Goal: Information Seeking & Learning: Learn about a topic

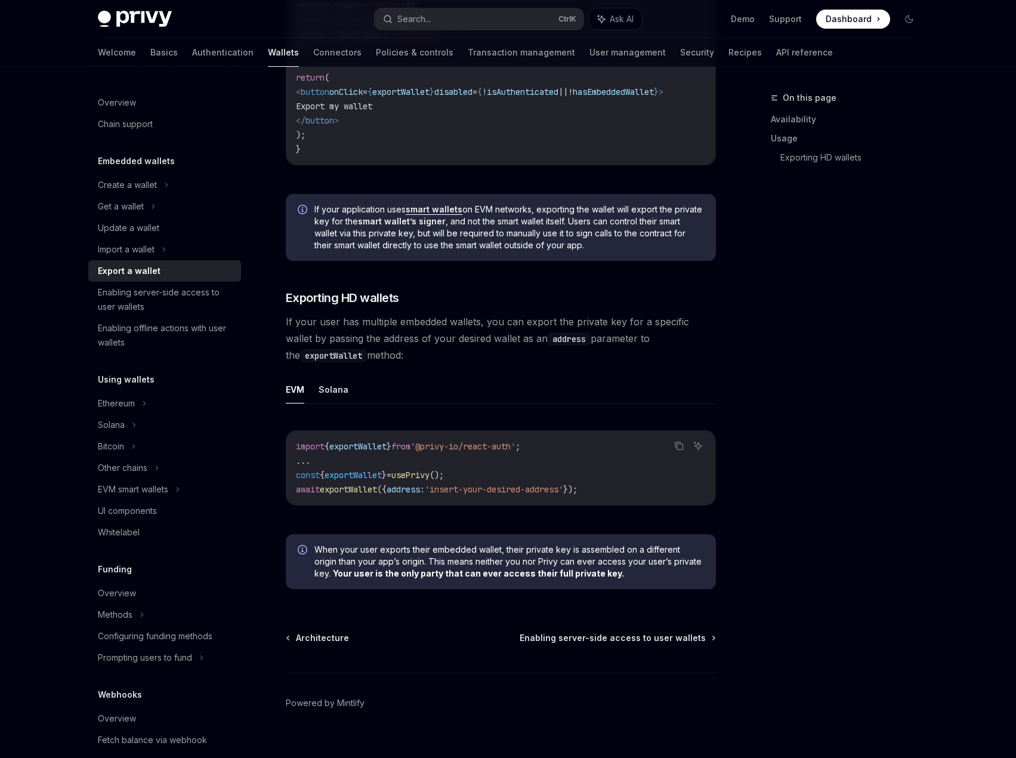
scroll to position [974, 0]
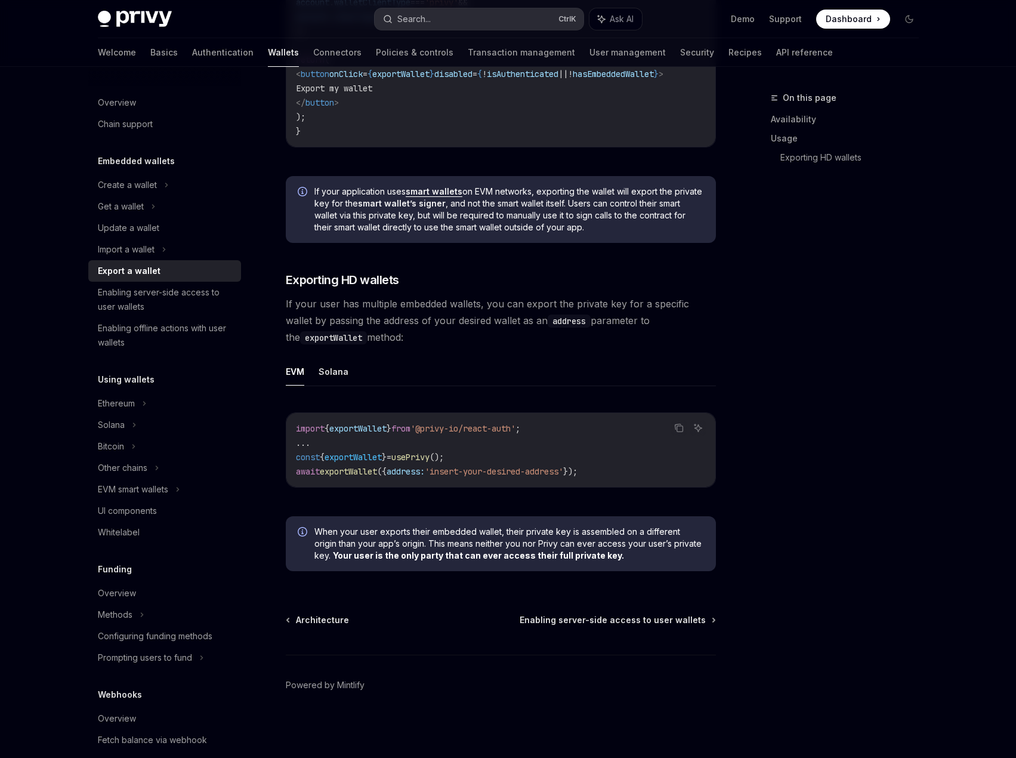
click at [436, 26] on button "Search... Ctrl K" at bounding box center [479, 18] width 209 height 21
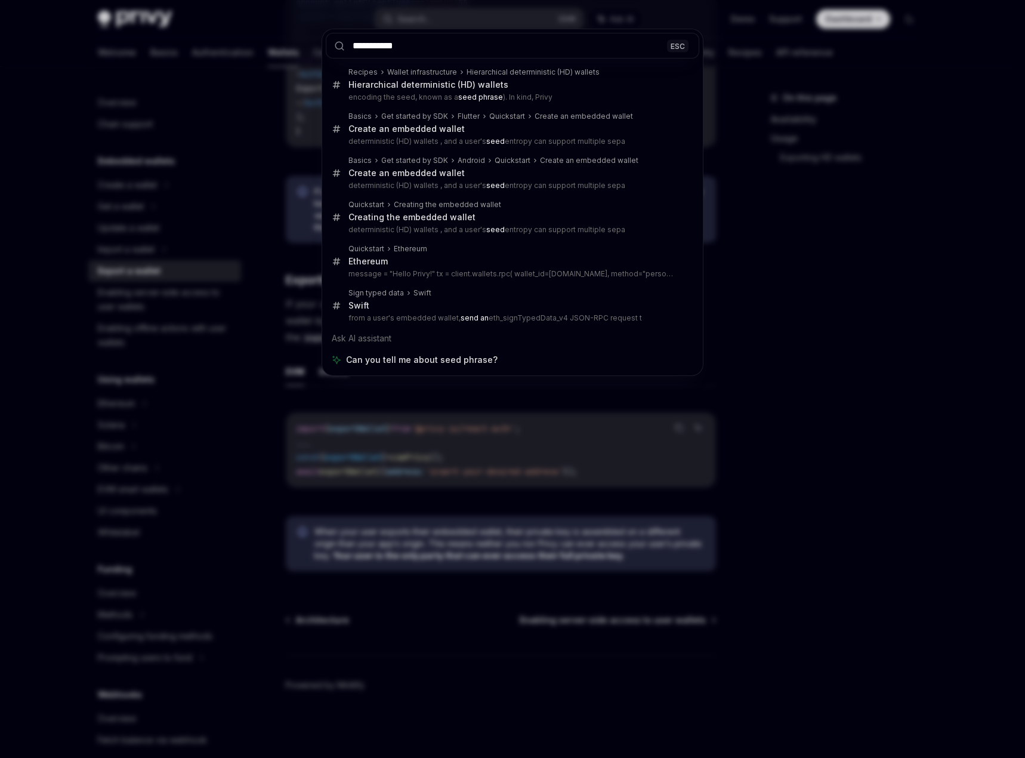
type input "**********"
click at [288, 166] on div "**********" at bounding box center [512, 379] width 1025 height 758
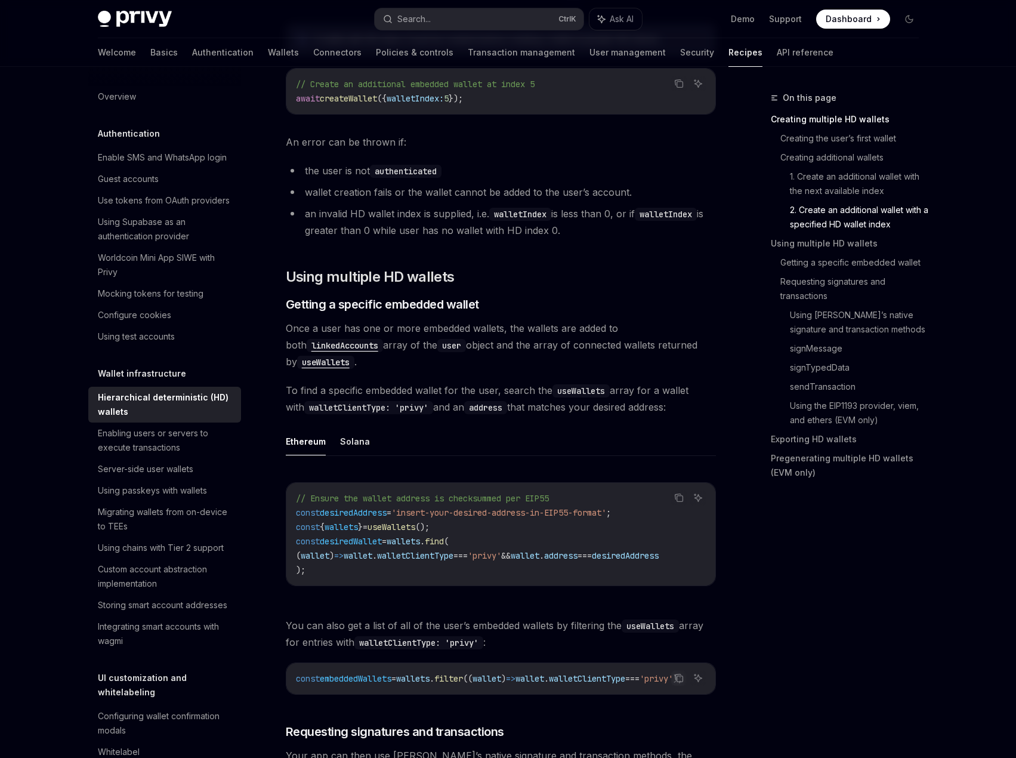
scroll to position [1610, 0]
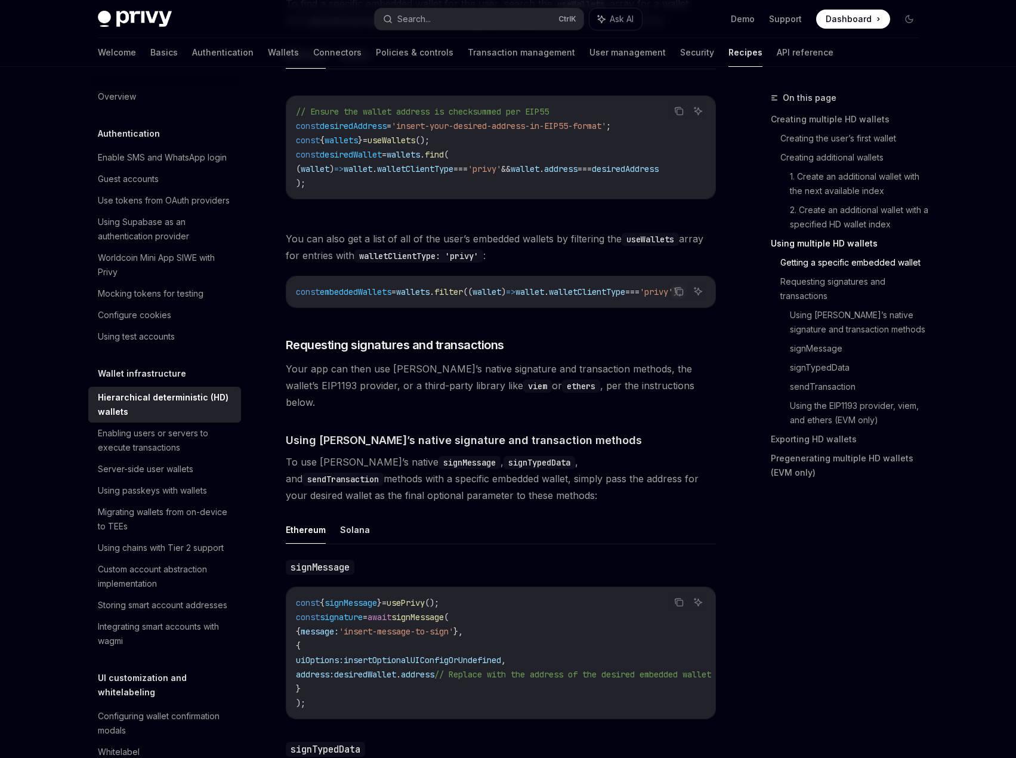
click at [522, 381] on span "Your app can then use Privy’s native signature and transaction methods, the wal…" at bounding box center [501, 385] width 430 height 50
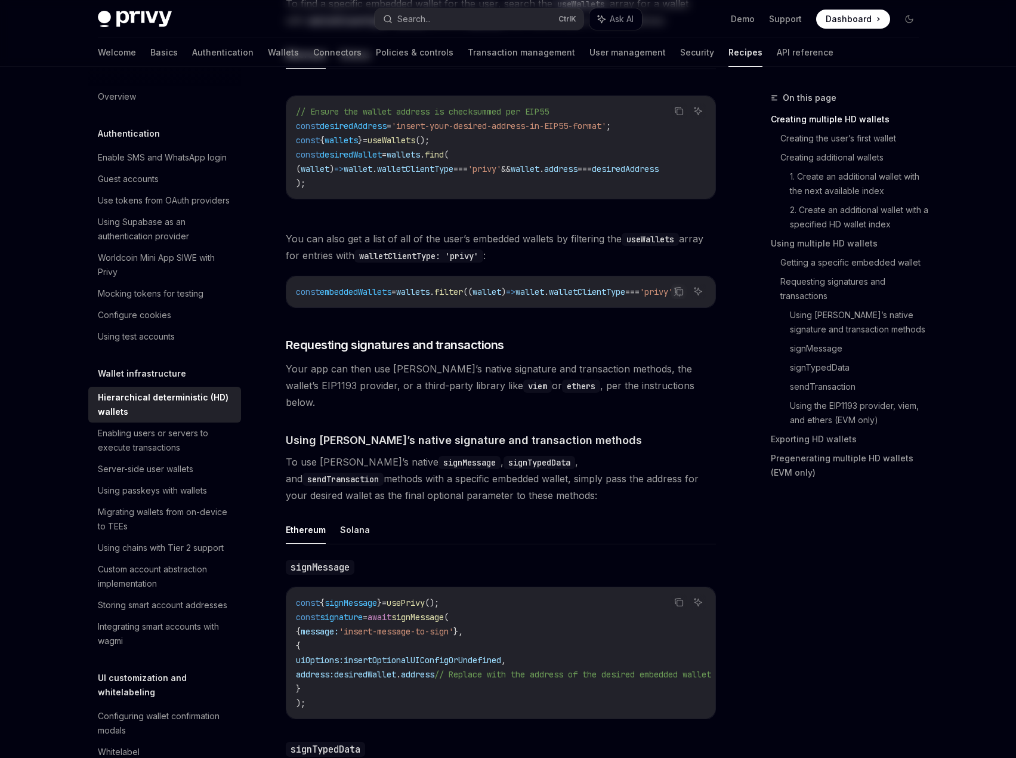
scroll to position [0, 0]
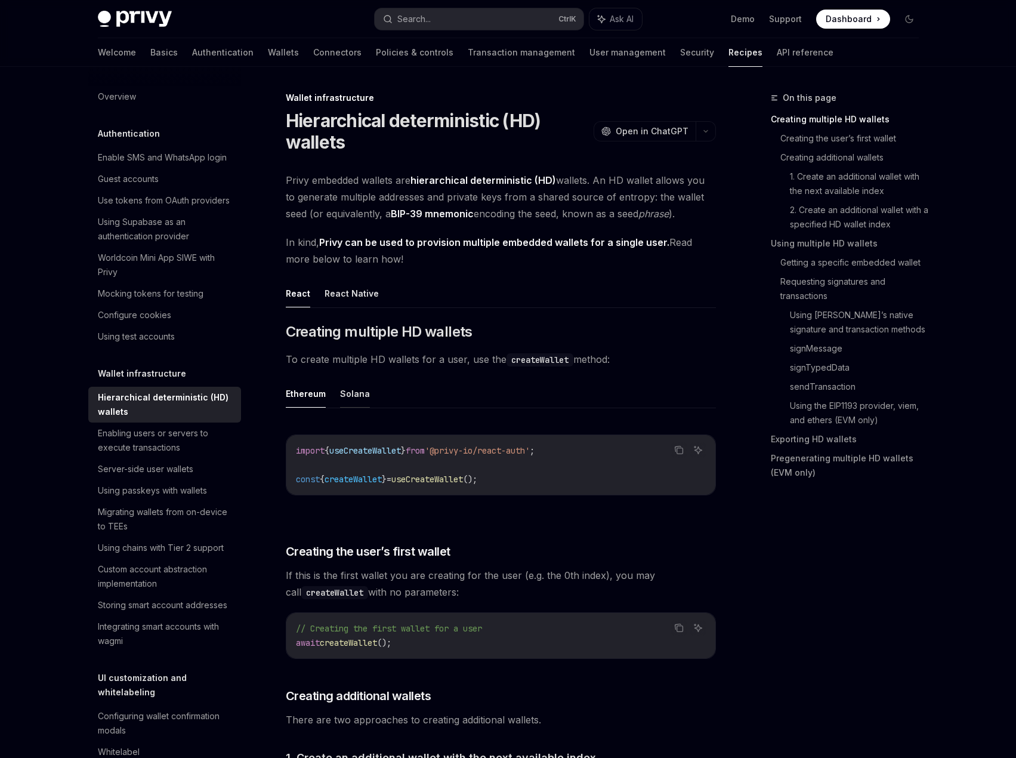
click at [353, 395] on button "Solana" at bounding box center [355, 393] width 30 height 28
click at [334, 184] on span "Privy embedded wallets are hierarchical deterministic (HD) wallets. An HD walle…" at bounding box center [501, 197] width 430 height 50
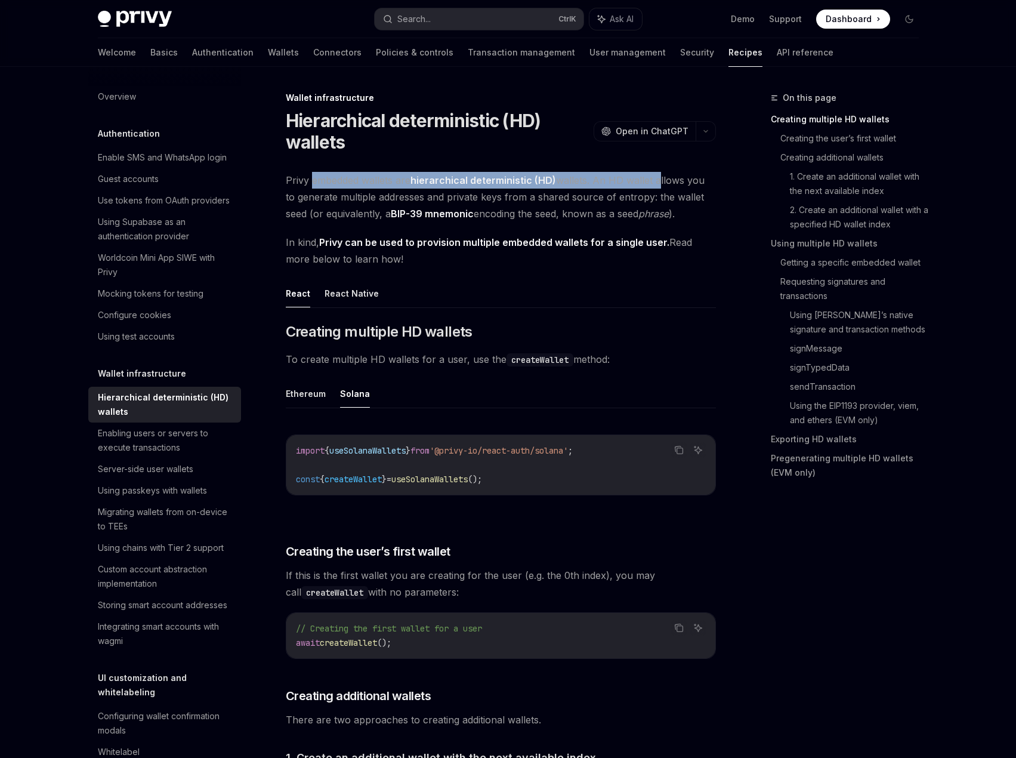
drag, startPoint x: 334, startPoint y: 184, endPoint x: 651, endPoint y: 182, distance: 316.7
click at [651, 182] on span "Privy embedded wallets are hierarchical deterministic (HD) wallets. An HD walle…" at bounding box center [501, 197] width 430 height 50
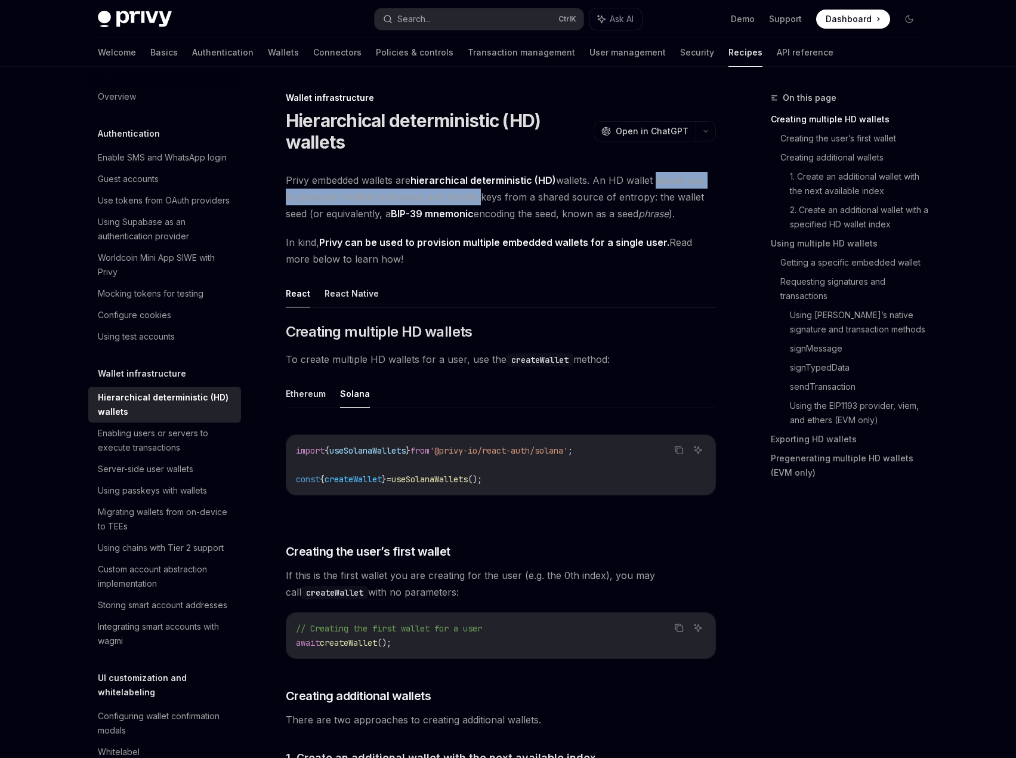
drag, startPoint x: 651, startPoint y: 182, endPoint x: 455, endPoint y: 199, distance: 196.4
click at [455, 199] on span "Privy embedded wallets are hierarchical deterministic (HD) wallets. An HD walle…" at bounding box center [501, 197] width 430 height 50
click at [450, 199] on span "Privy embedded wallets are hierarchical deterministic (HD) wallets. An HD walle…" at bounding box center [501, 197] width 430 height 50
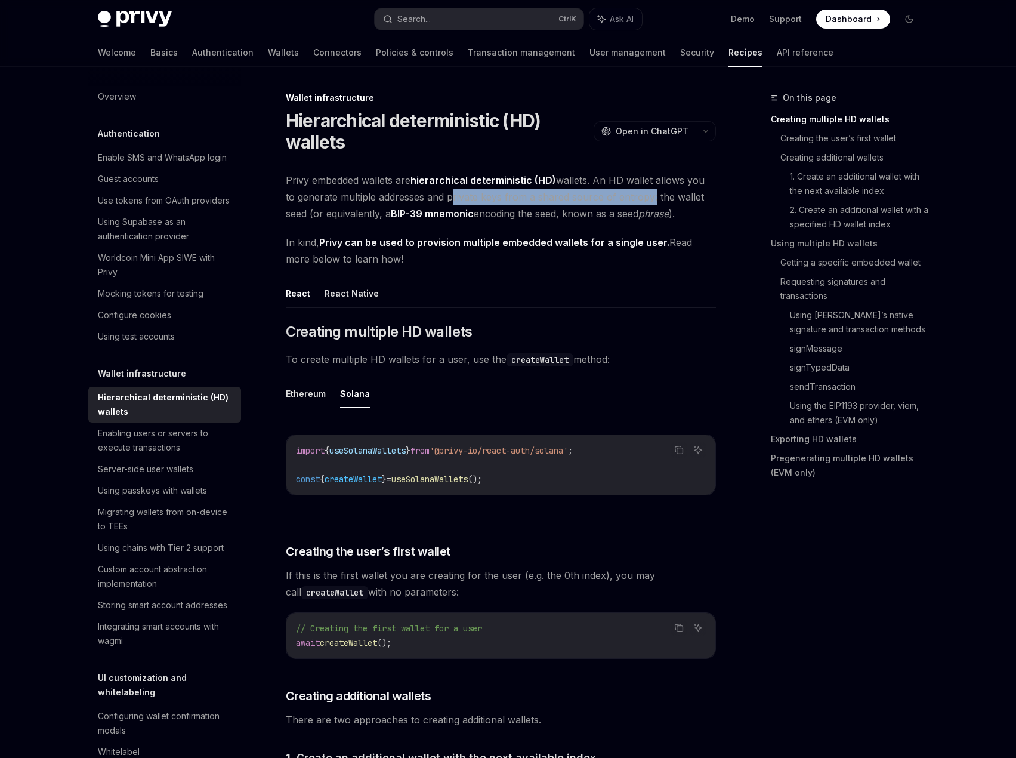
drag, startPoint x: 450, startPoint y: 199, endPoint x: 624, endPoint y: 202, distance: 173.6
click at [624, 202] on span "Privy embedded wallets are hierarchical deterministic (HD) wallets. An HD walle…" at bounding box center [501, 197] width 430 height 50
click at [651, 200] on span "Privy embedded wallets are hierarchical deterministic (HD) wallets. An HD walle…" at bounding box center [501, 197] width 430 height 50
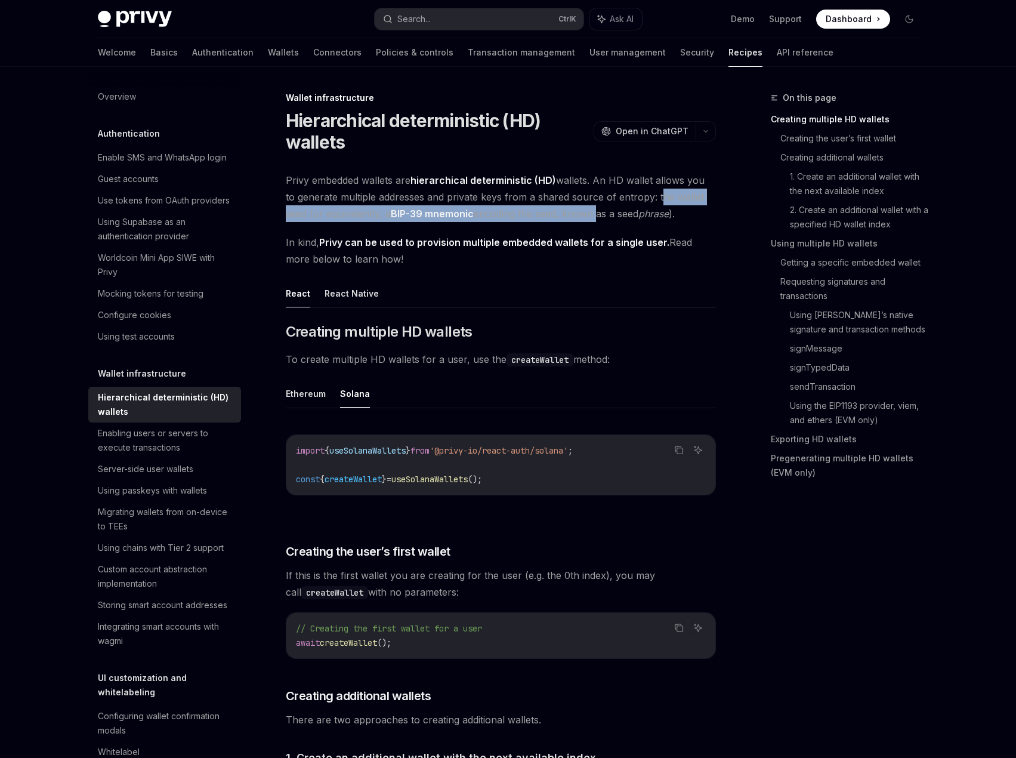
drag, startPoint x: 651, startPoint y: 200, endPoint x: 578, endPoint y: 213, distance: 73.9
click at [559, 212] on span "Privy embedded wallets are hierarchical deterministic (HD) wallets. An HD walle…" at bounding box center [501, 197] width 430 height 50
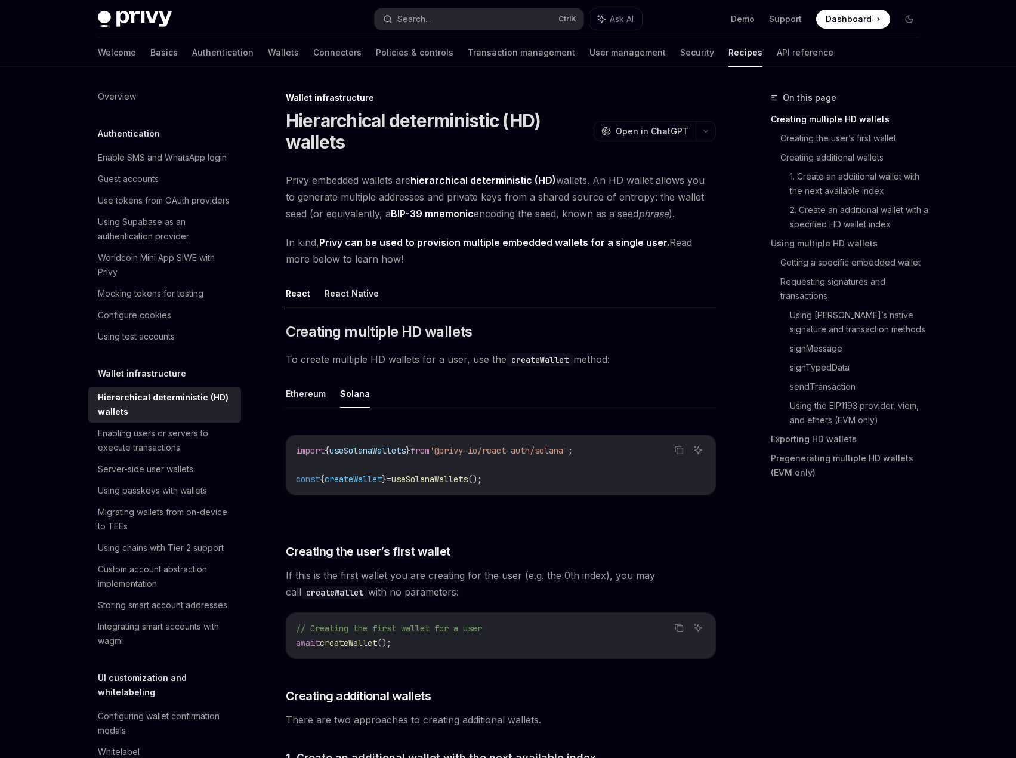
click at [598, 214] on span "Privy embedded wallets are hierarchical deterministic (HD) wallets. An HD walle…" at bounding box center [501, 197] width 430 height 50
click at [799, 435] on link "Exporting HD wallets" at bounding box center [849, 438] width 157 height 19
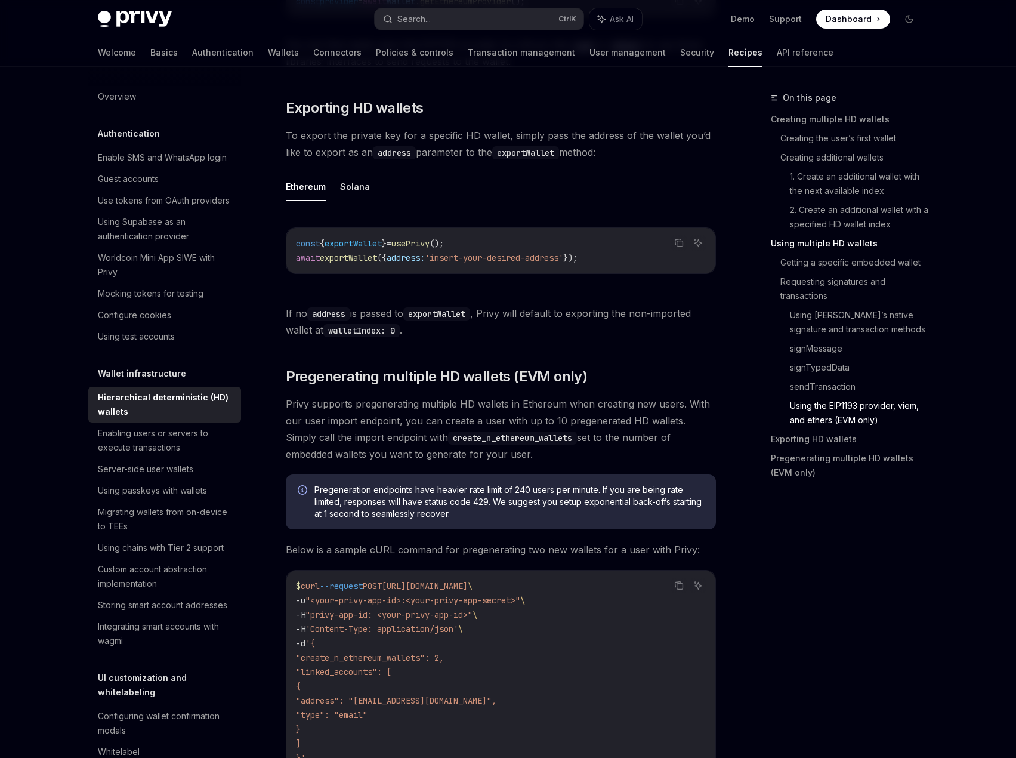
scroll to position [2960, 0]
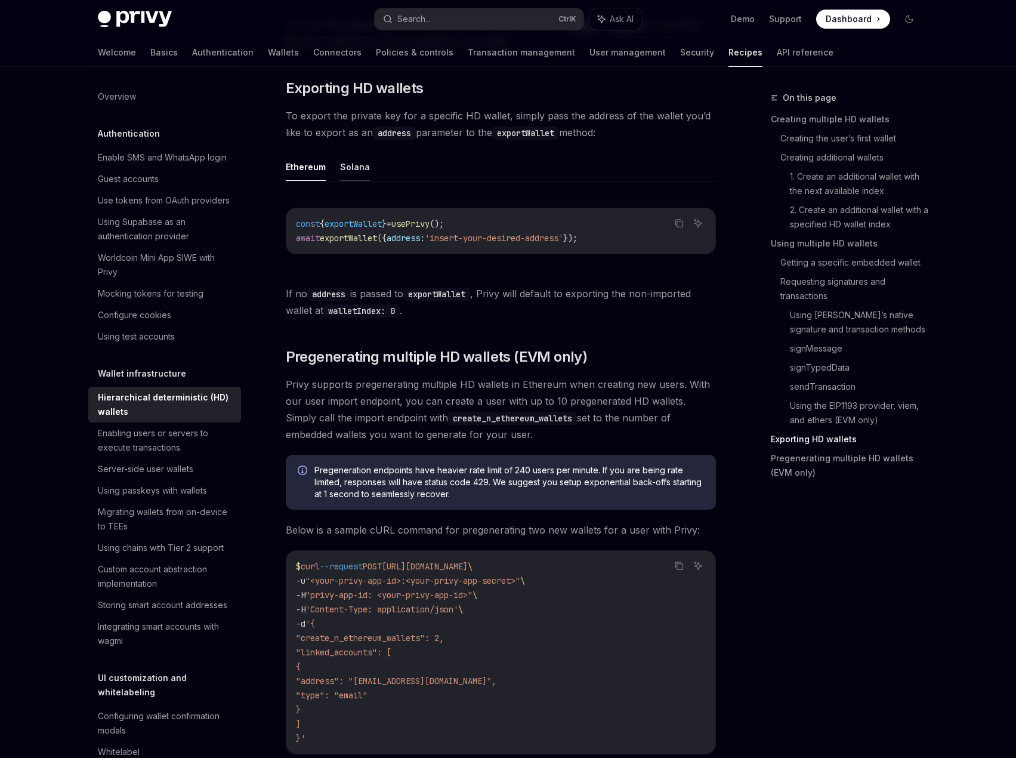
click at [358, 181] on button "Solana" at bounding box center [355, 167] width 30 height 28
click at [785, 472] on link "Pregenerating multiple HD wallets (EVM only)" at bounding box center [849, 465] width 157 height 33
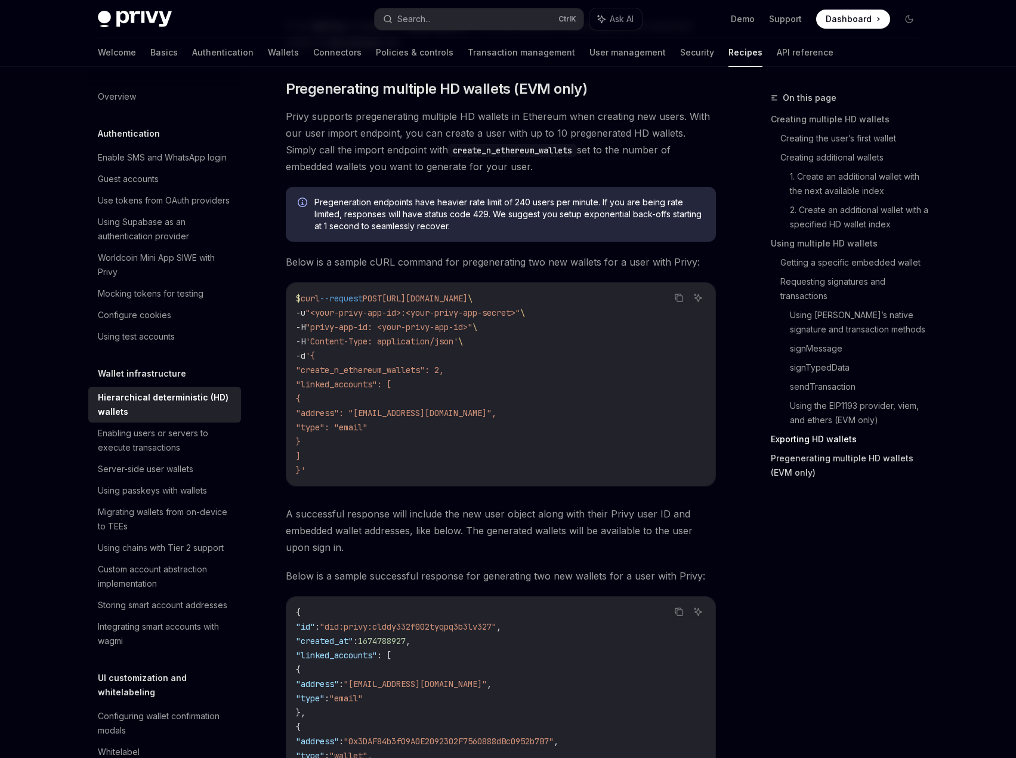
scroll to position [3229, 0]
click at [824, 325] on link "Using Privy’s native signature and transaction methods" at bounding box center [859, 321] width 138 height 33
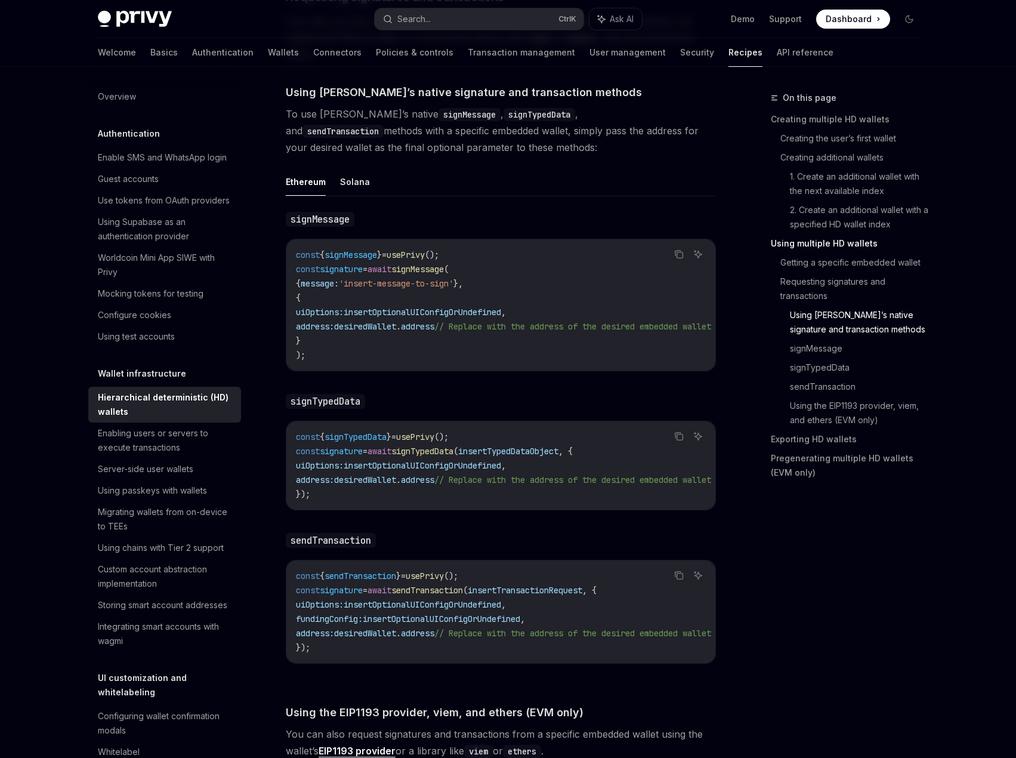
scroll to position [1945, 0]
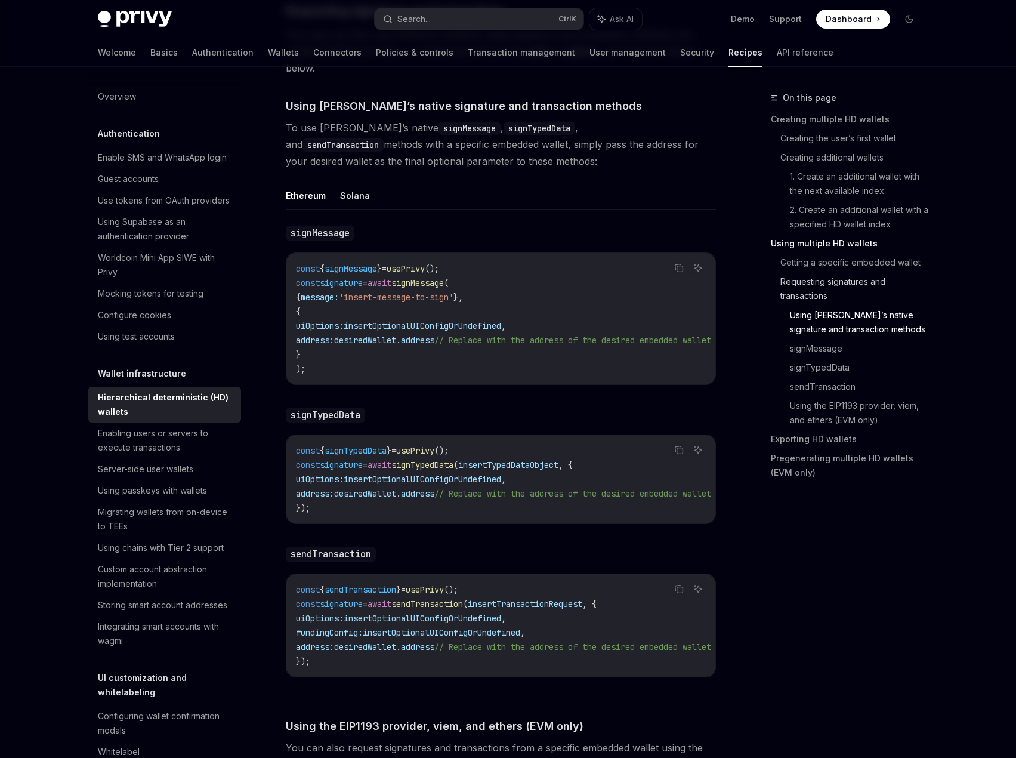
click at [827, 286] on link "Requesting signatures and transactions" at bounding box center [854, 288] width 148 height 33
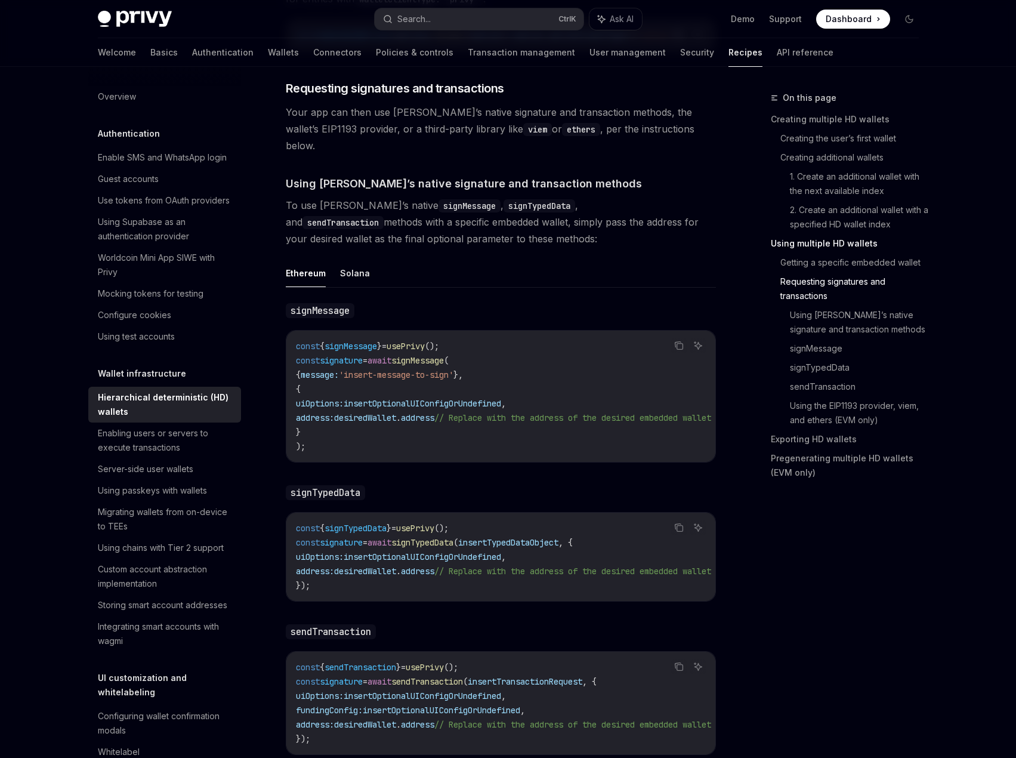
scroll to position [1866, 0]
click at [815, 392] on link "sendTransaction" at bounding box center [859, 386] width 138 height 19
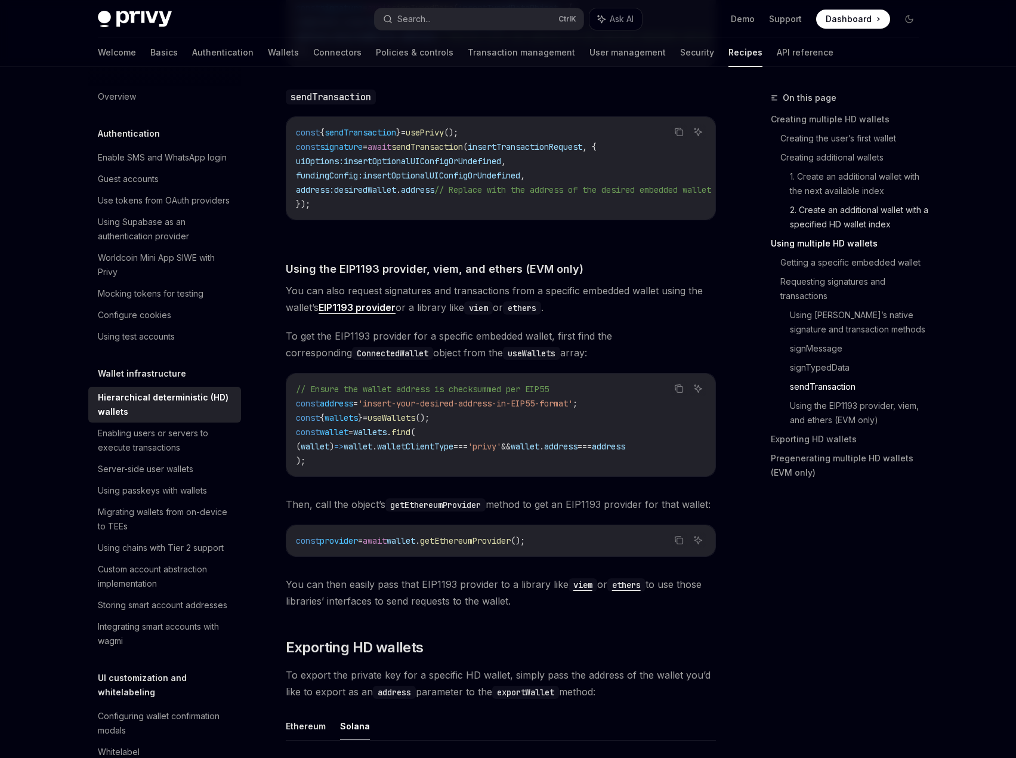
click at [844, 217] on link "2. Create an additional wallet with a specified HD wallet index" at bounding box center [859, 216] width 138 height 33
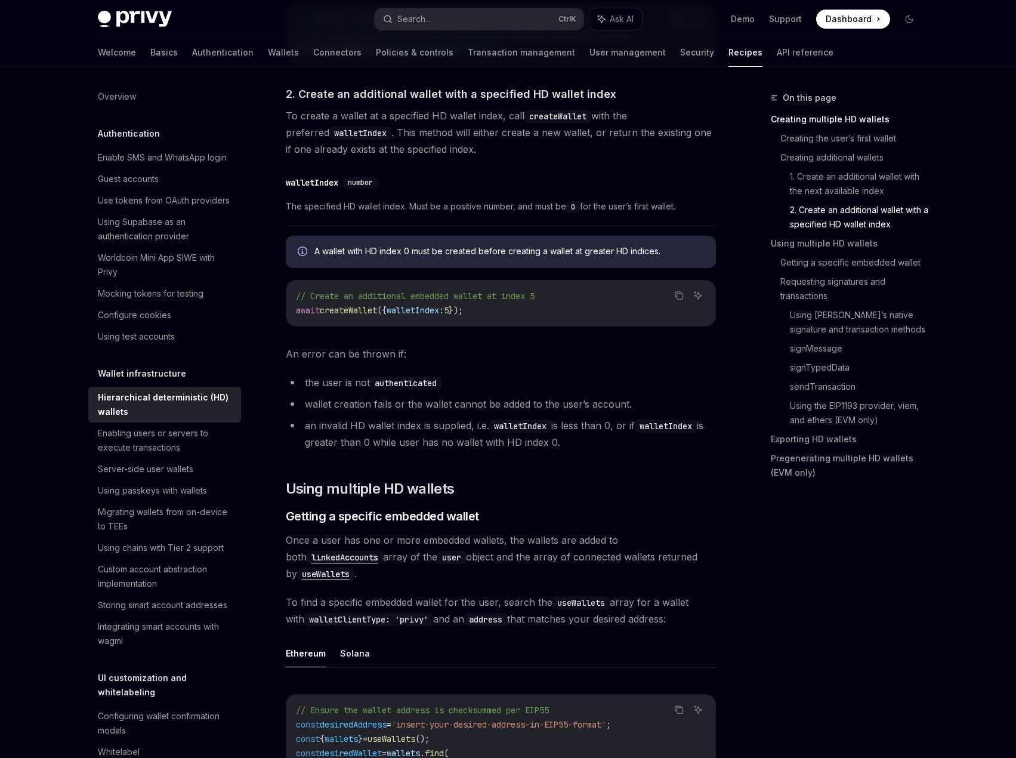
scroll to position [1007, 0]
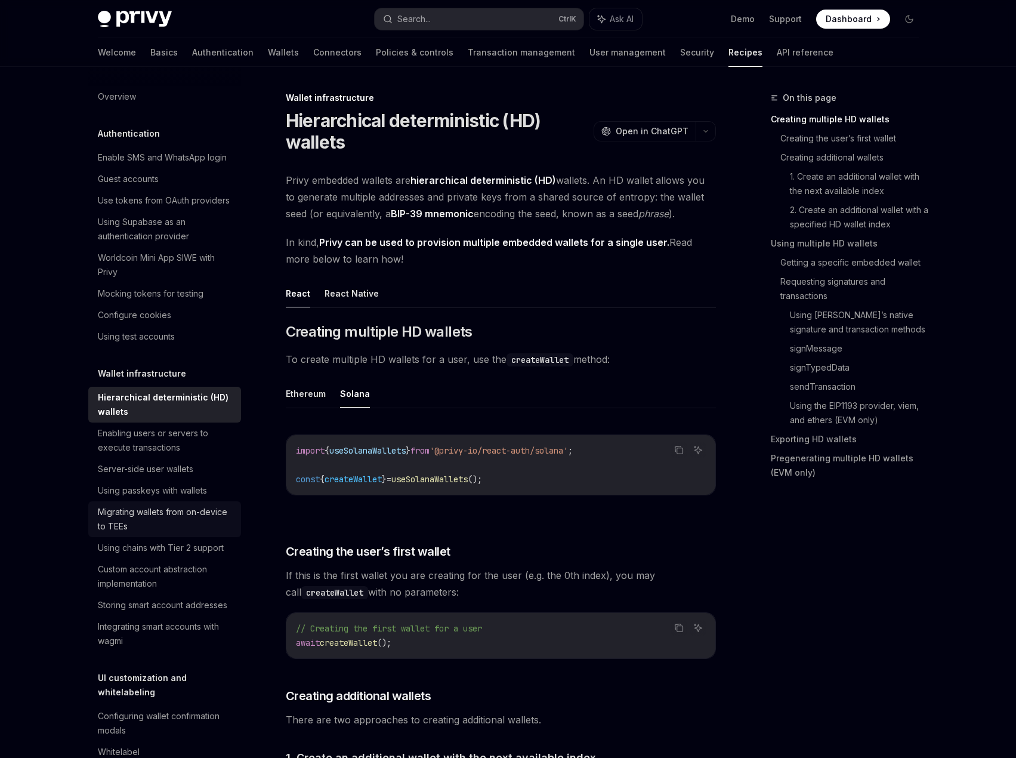
click at [133, 533] on div "Migrating wallets from on-device to TEEs" at bounding box center [166, 519] width 136 height 29
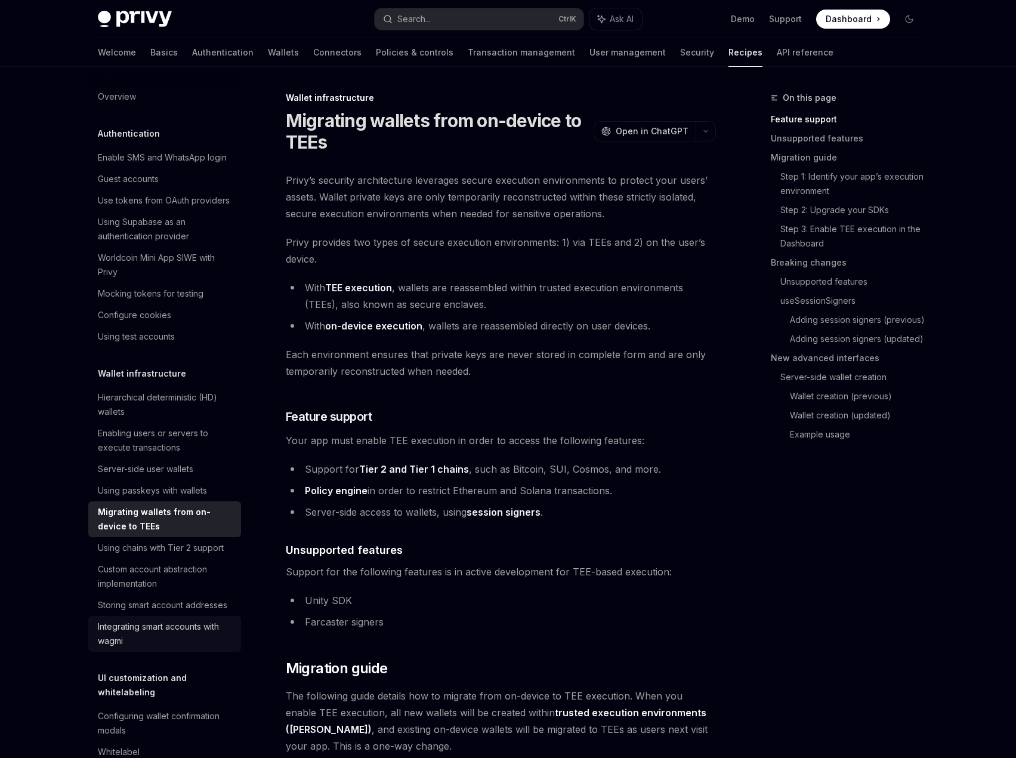
click at [194, 648] on div "Integrating smart accounts with wagmi" at bounding box center [166, 633] width 136 height 29
type textarea "*"
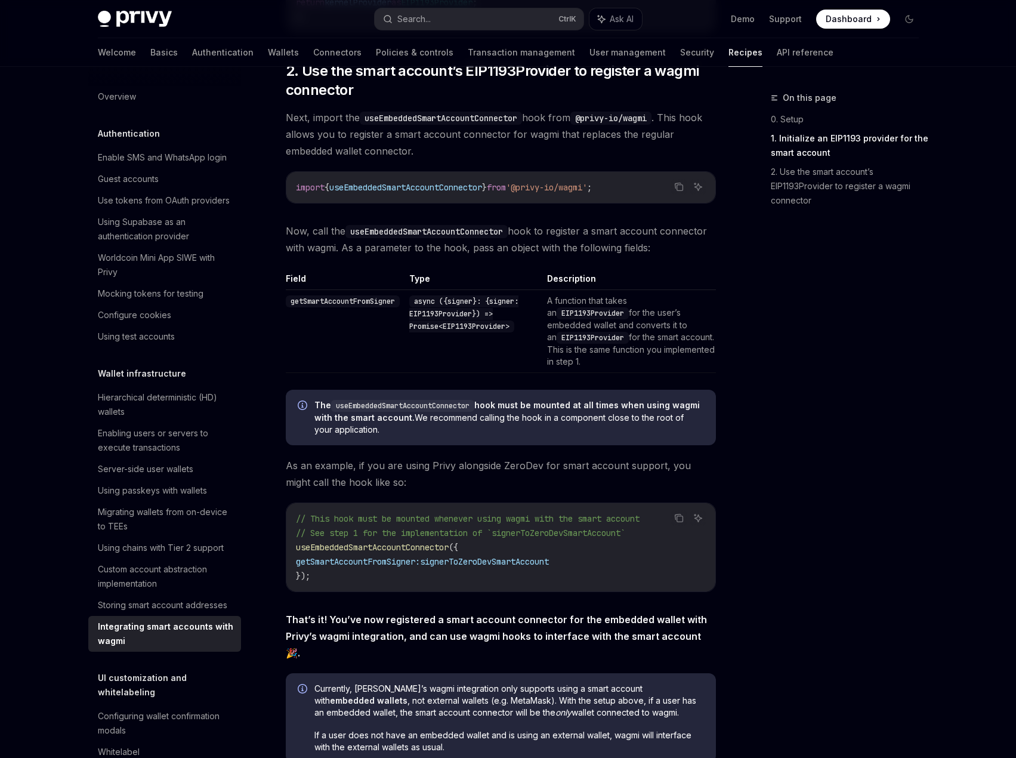
scroll to position [1769, 0]
